Goal: Book appointment/travel/reservation

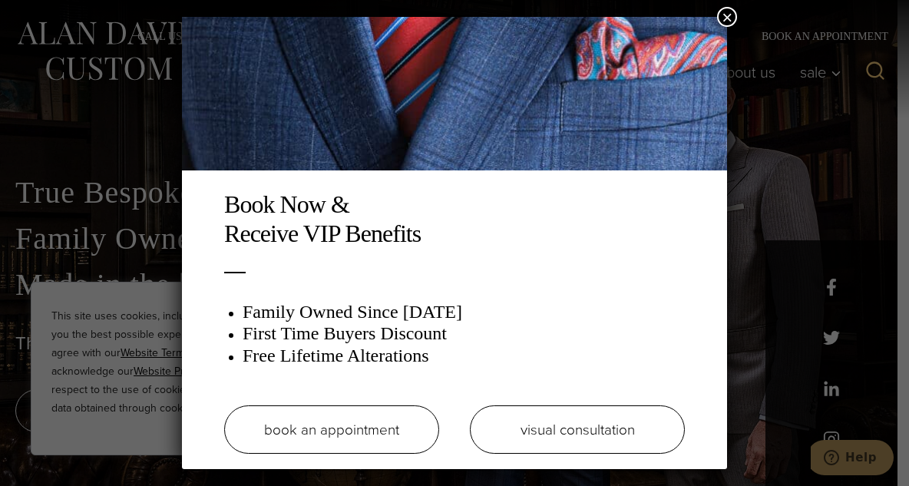
click at [367, 420] on link "book an appointment" at bounding box center [331, 430] width 215 height 48
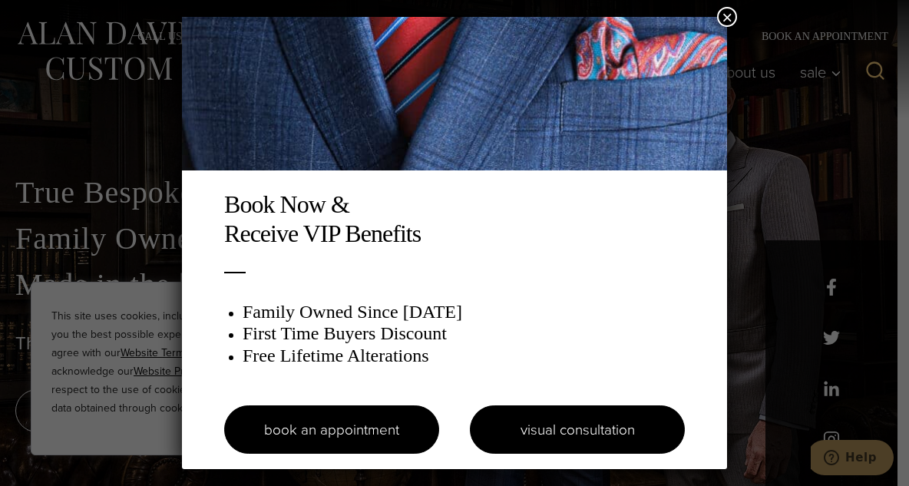
click at [559, 447] on link "visual consultation" at bounding box center [577, 430] width 215 height 48
click at [558, 441] on link "visual consultation" at bounding box center [577, 430] width 215 height 48
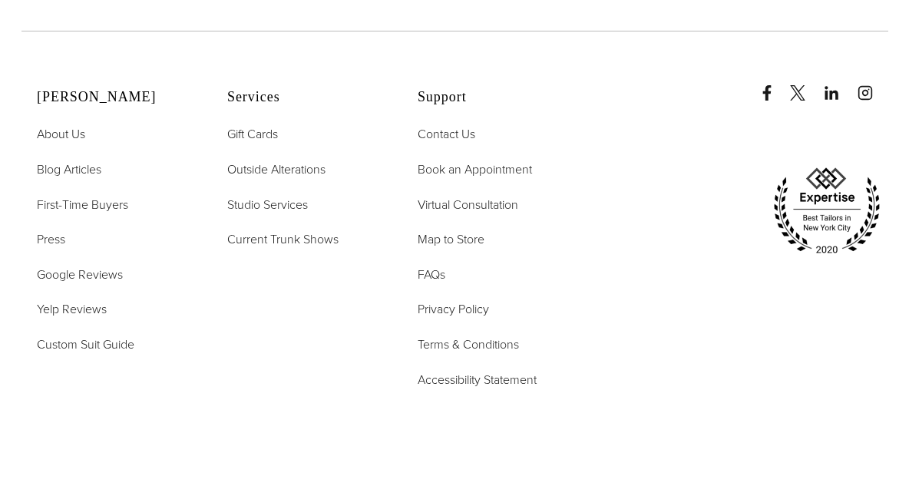
scroll to position [3972, 0]
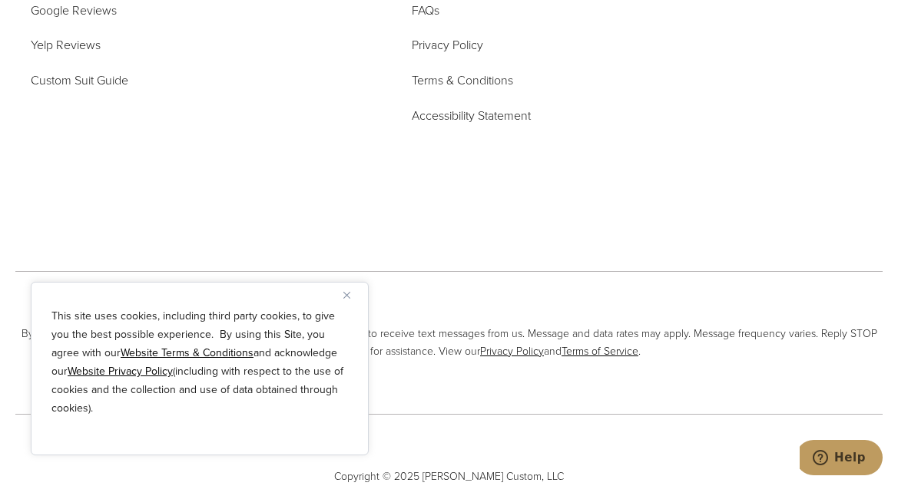
click at [346, 294] on img "Close" at bounding box center [346, 295] width 7 height 7
